Goal: Find specific fact: Find specific fact

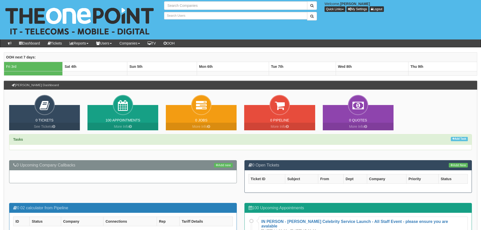
type input "Search Companies"
type input "Search Users"
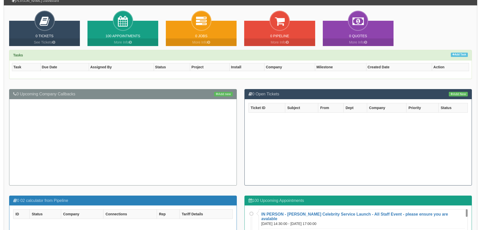
scroll to position [152, 0]
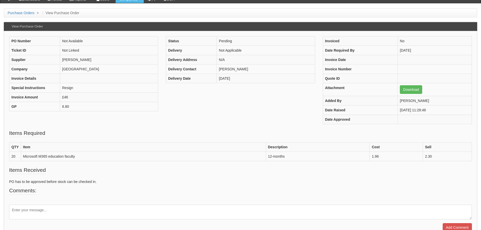
scroll to position [51, 0]
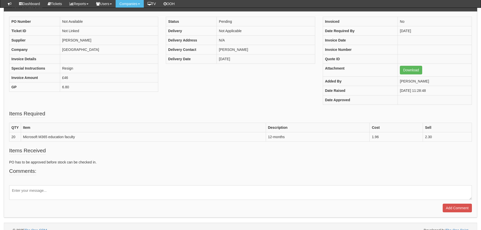
click at [214, 114] on fieldset "Items Required QTY Item Description Cost Sell 20 Microsoft M365 education facul…" at bounding box center [240, 128] width 462 height 37
drag, startPoint x: 91, startPoint y: 137, endPoint x: 24, endPoint y: 136, distance: 66.6
click at [24, 136] on td "Microsoft M365 education faculty" at bounding box center [143, 136] width 245 height 9
copy td "Microsoft M365 education faculty"
drag, startPoint x: 106, startPoint y: 48, endPoint x: 62, endPoint y: 51, distance: 44.2
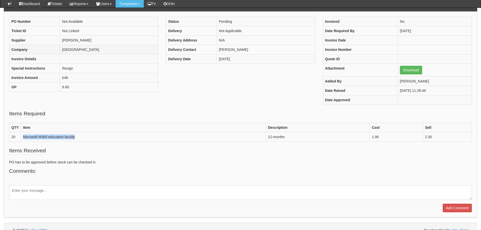
click at [62, 51] on td "[GEOGRAPHIC_DATA]" at bounding box center [109, 49] width 98 height 9
copy td "[GEOGRAPHIC_DATA]"
